Goal: Task Accomplishment & Management: Manage account settings

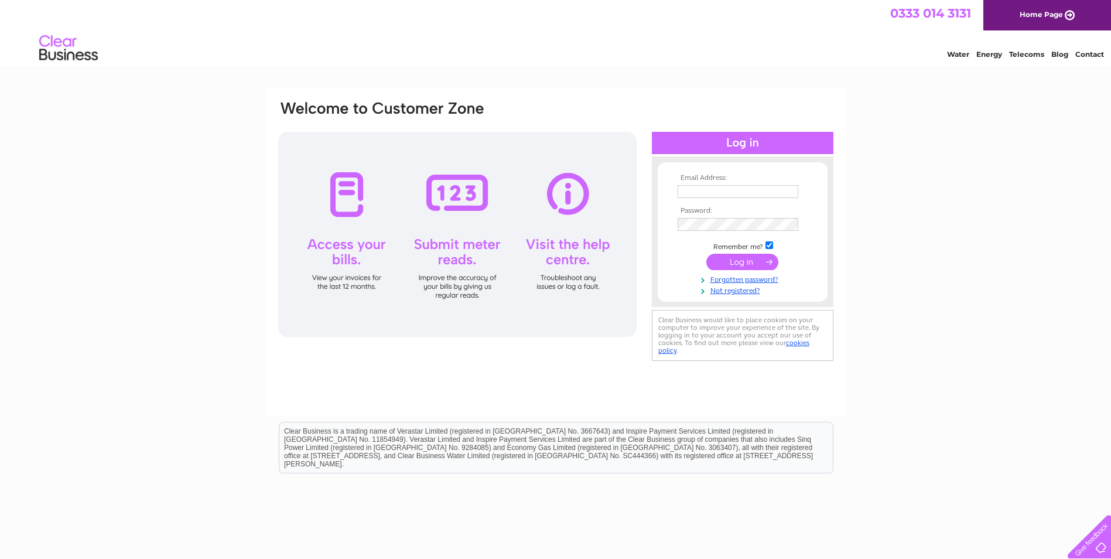
click at [711, 193] on input "text" at bounding box center [738, 191] width 121 height 13
type input "abccontractors@talktalk.net"
click at [756, 263] on input "submit" at bounding box center [742, 263] width 72 height 16
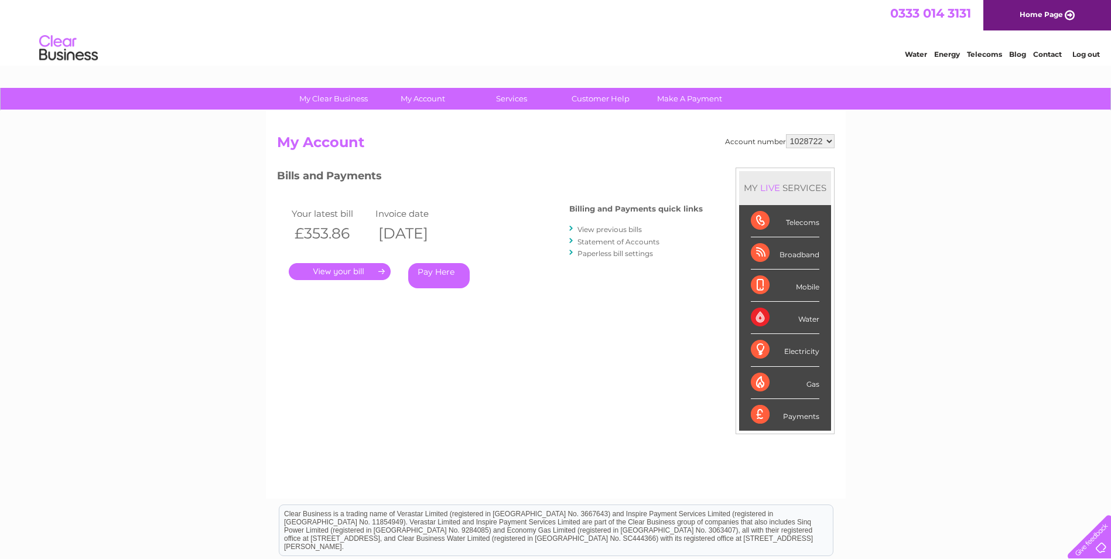
click at [354, 269] on link "." at bounding box center [340, 271] width 102 height 17
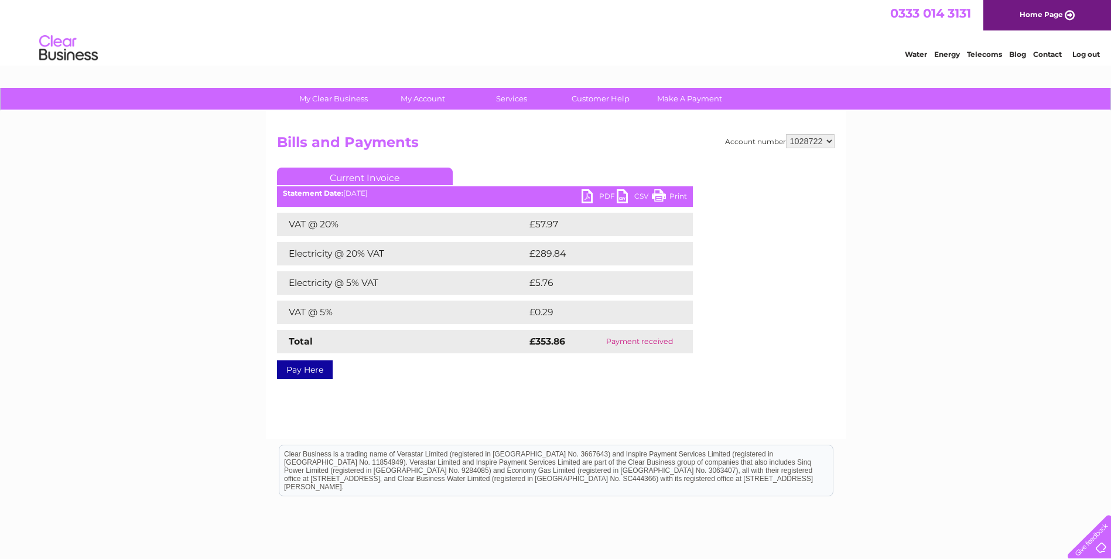
click at [590, 193] on link "PDF" at bounding box center [599, 197] width 35 height 17
click at [664, 199] on link "Print" at bounding box center [669, 197] width 35 height 17
click at [828, 140] on select "1028722 1093820" at bounding box center [810, 141] width 49 height 14
select select "1093820"
click at [786, 134] on select "1028722 1093820" at bounding box center [810, 141] width 49 height 14
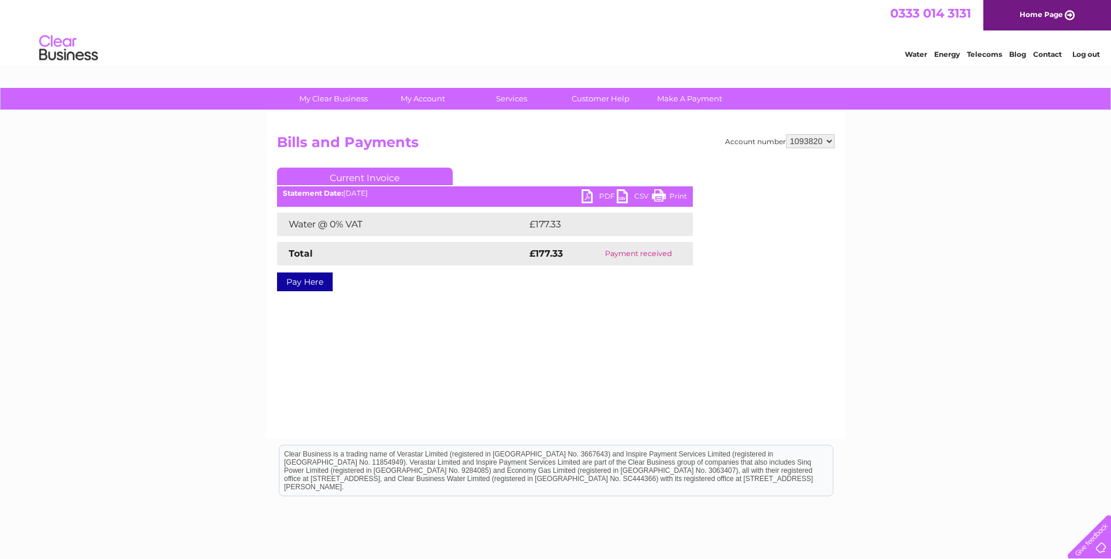
click at [669, 194] on link "Print" at bounding box center [669, 197] width 35 height 17
click at [1082, 50] on link "Log out" at bounding box center [1087, 54] width 28 height 9
